Goal: Task Accomplishment & Management: Complete application form

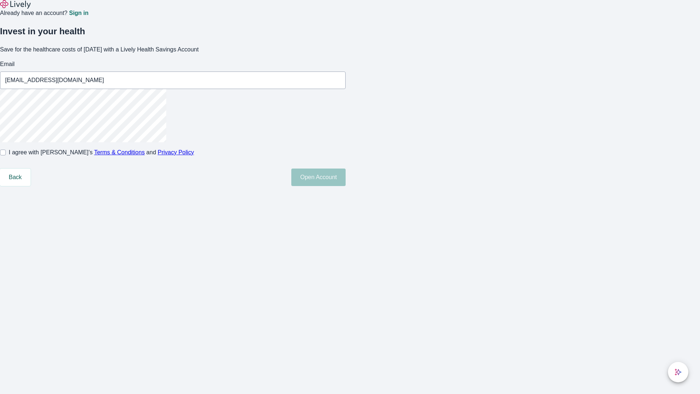
click at [6, 155] on input "I agree with Lively’s Terms & Conditions and Privacy Policy" at bounding box center [3, 153] width 6 height 6
checkbox input "true"
click at [346, 186] on button "Open Account" at bounding box center [319, 178] width 54 height 18
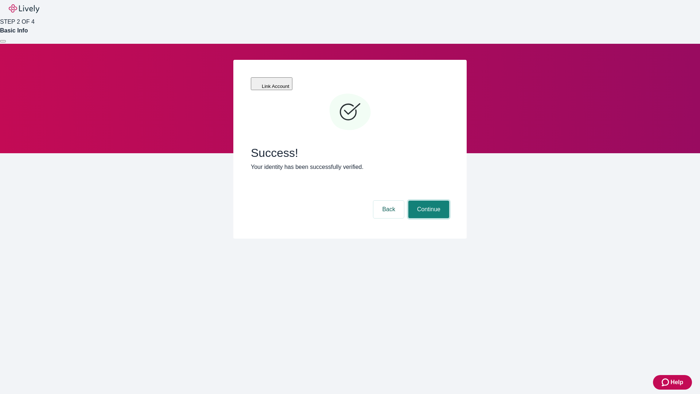
click at [428, 201] on button "Continue" at bounding box center [429, 210] width 41 height 18
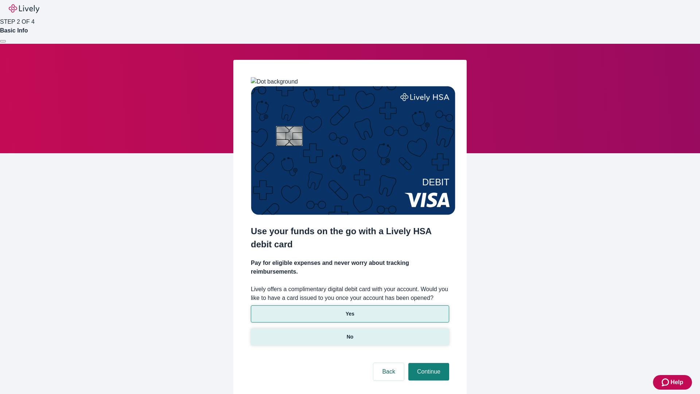
click at [350, 333] on p "No" at bounding box center [350, 337] width 7 height 8
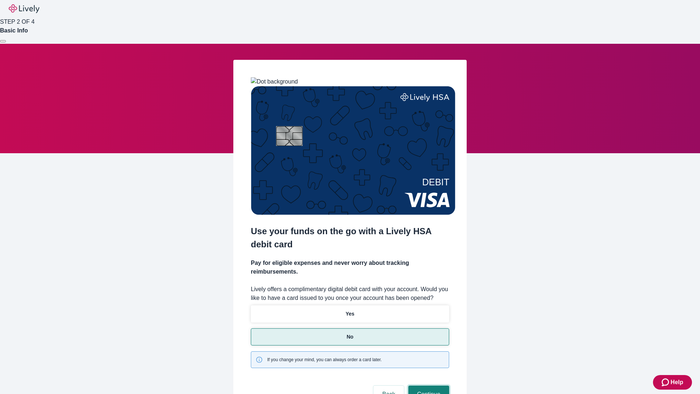
click at [428, 386] on button "Continue" at bounding box center [429, 395] width 41 height 18
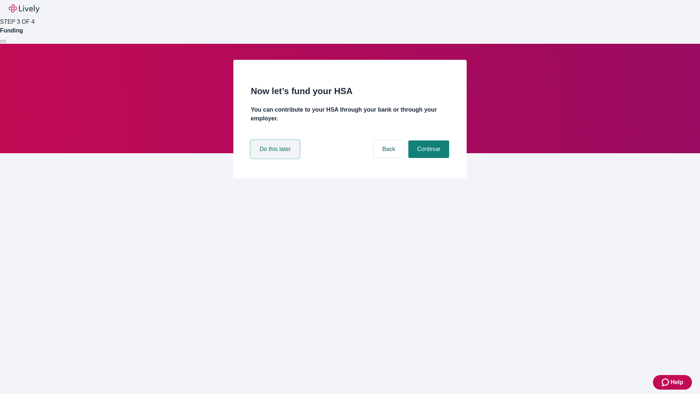
click at [276, 158] on button "Do this later" at bounding box center [275, 149] width 49 height 18
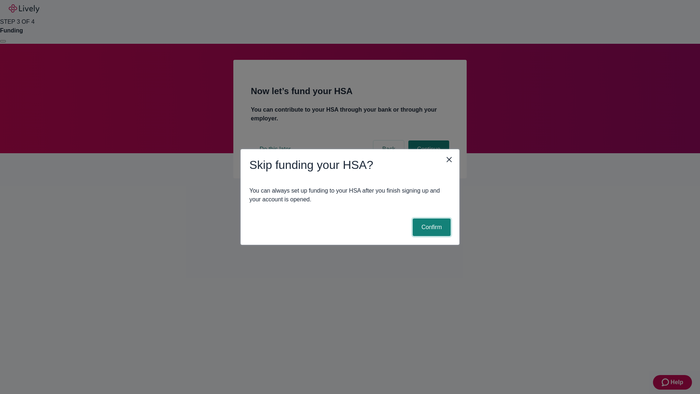
click at [431, 227] on button "Confirm" at bounding box center [432, 228] width 38 height 18
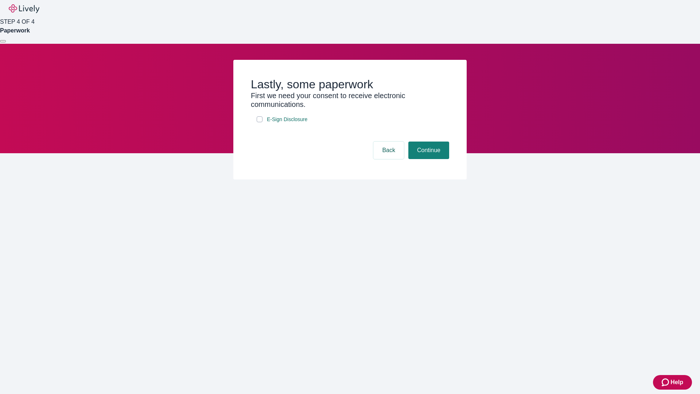
click at [260, 122] on input "E-Sign Disclosure" at bounding box center [260, 119] width 6 height 6
checkbox input "true"
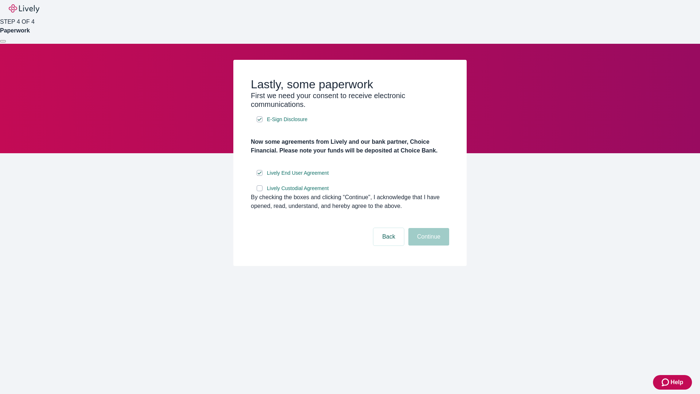
click at [260, 191] on input "Lively Custodial Agreement" at bounding box center [260, 188] width 6 height 6
checkbox input "true"
click at [428, 246] on button "Continue" at bounding box center [429, 237] width 41 height 18
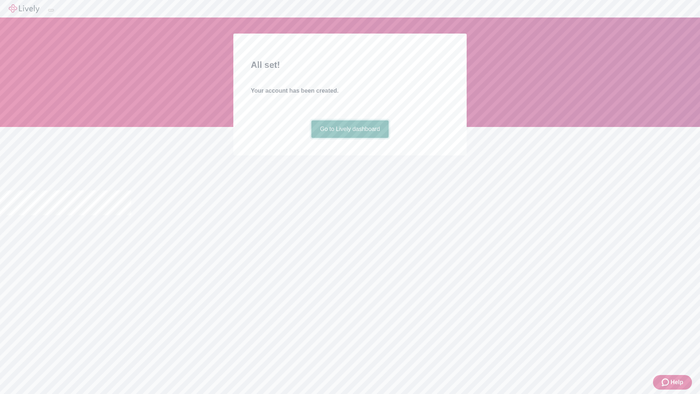
click at [350, 138] on link "Go to Lively dashboard" at bounding box center [351, 129] width 78 height 18
